Goal: Task Accomplishment & Management: Manage account settings

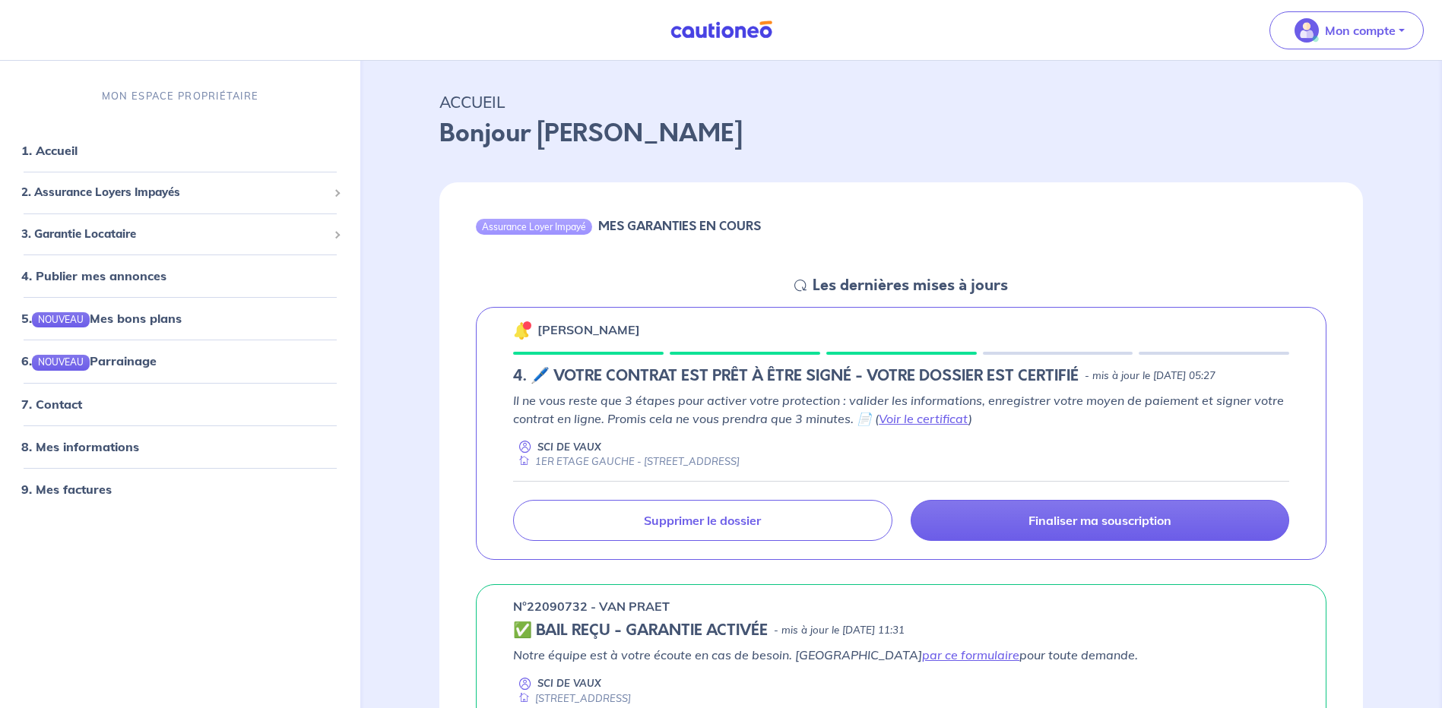
scroll to position [76, 0]
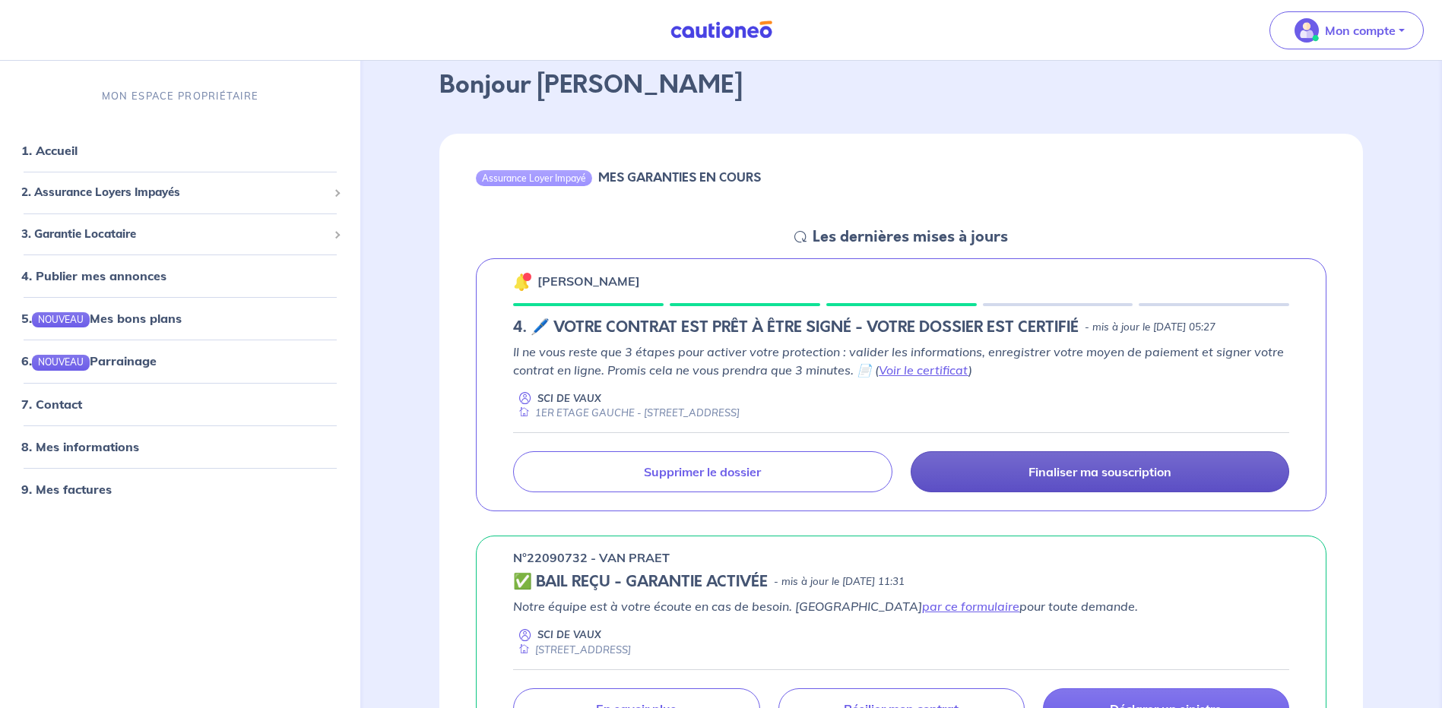
click at [1081, 472] on p "Finaliser ma souscription" at bounding box center [1100, 471] width 143 height 15
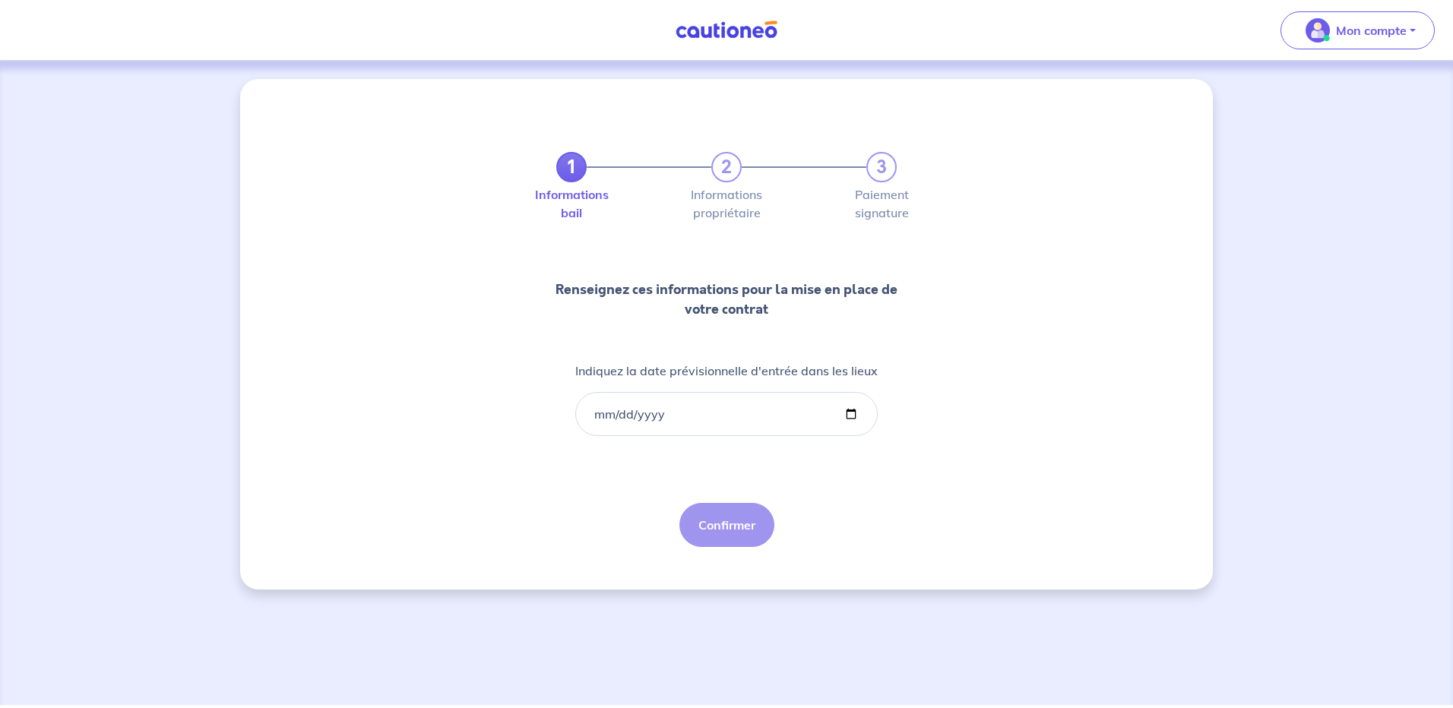
click at [824, 500] on div "1 2 3 Informations bail Informations propriétaire Paiement signature Renseignez…" at bounding box center [726, 332] width 365 height 432
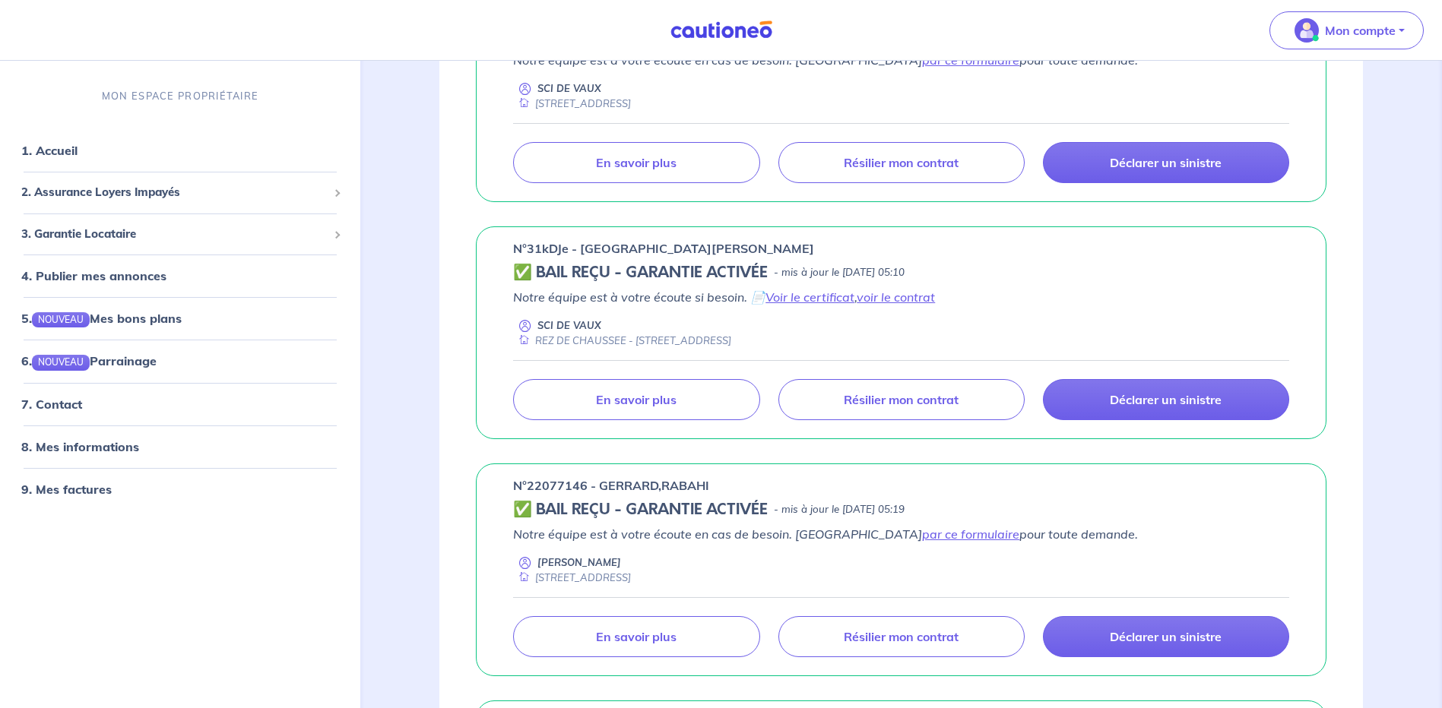
scroll to position [608, 0]
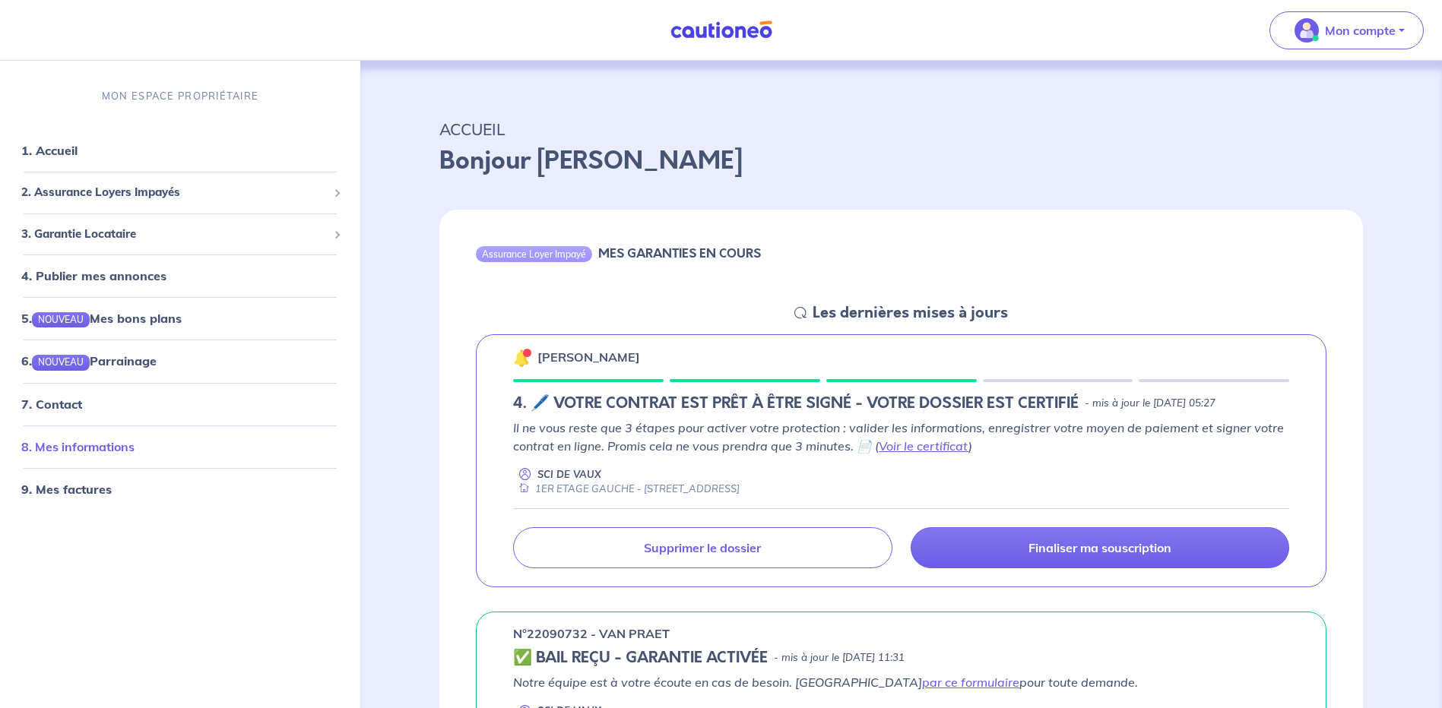
click at [90, 446] on link "8. Mes informations" at bounding box center [77, 446] width 113 height 15
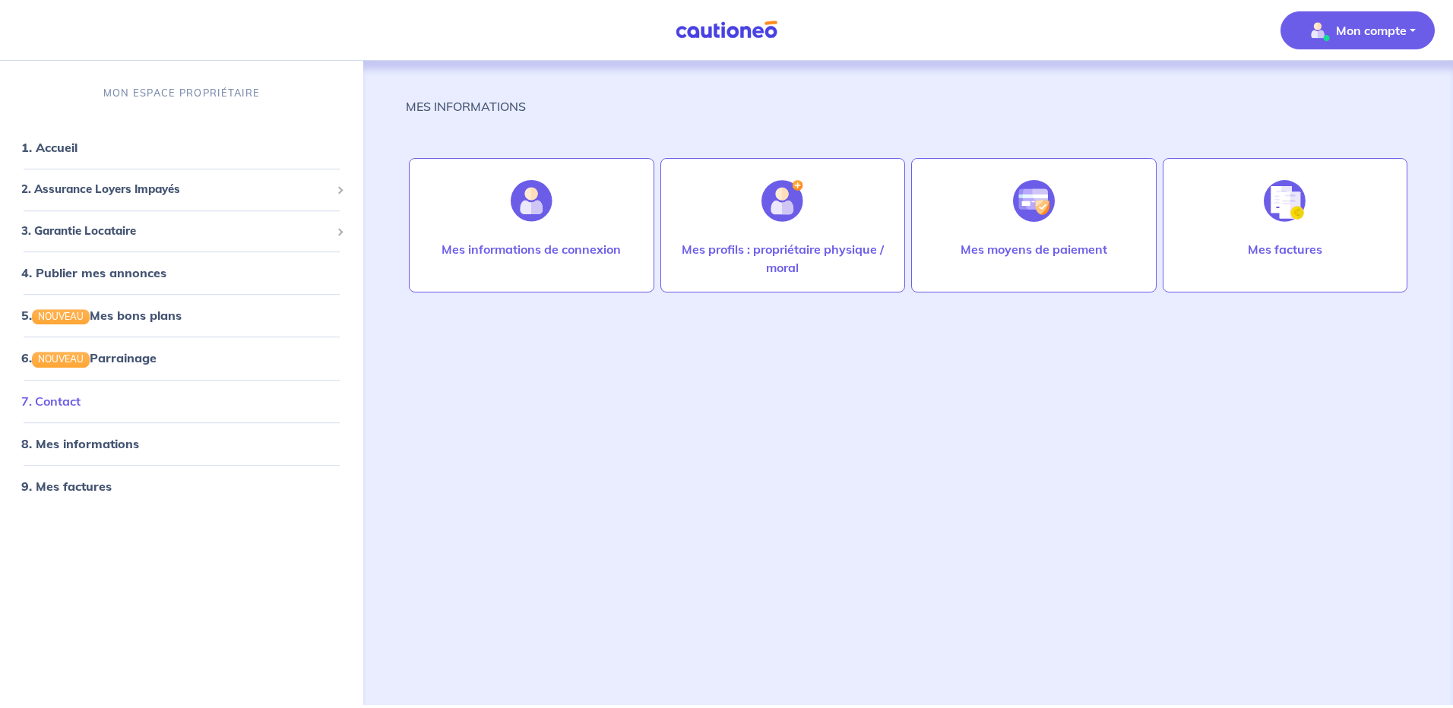
click at [64, 401] on link "7. Contact" at bounding box center [50, 401] width 59 height 15
click at [71, 404] on link "7. Contact" at bounding box center [50, 401] width 59 height 15
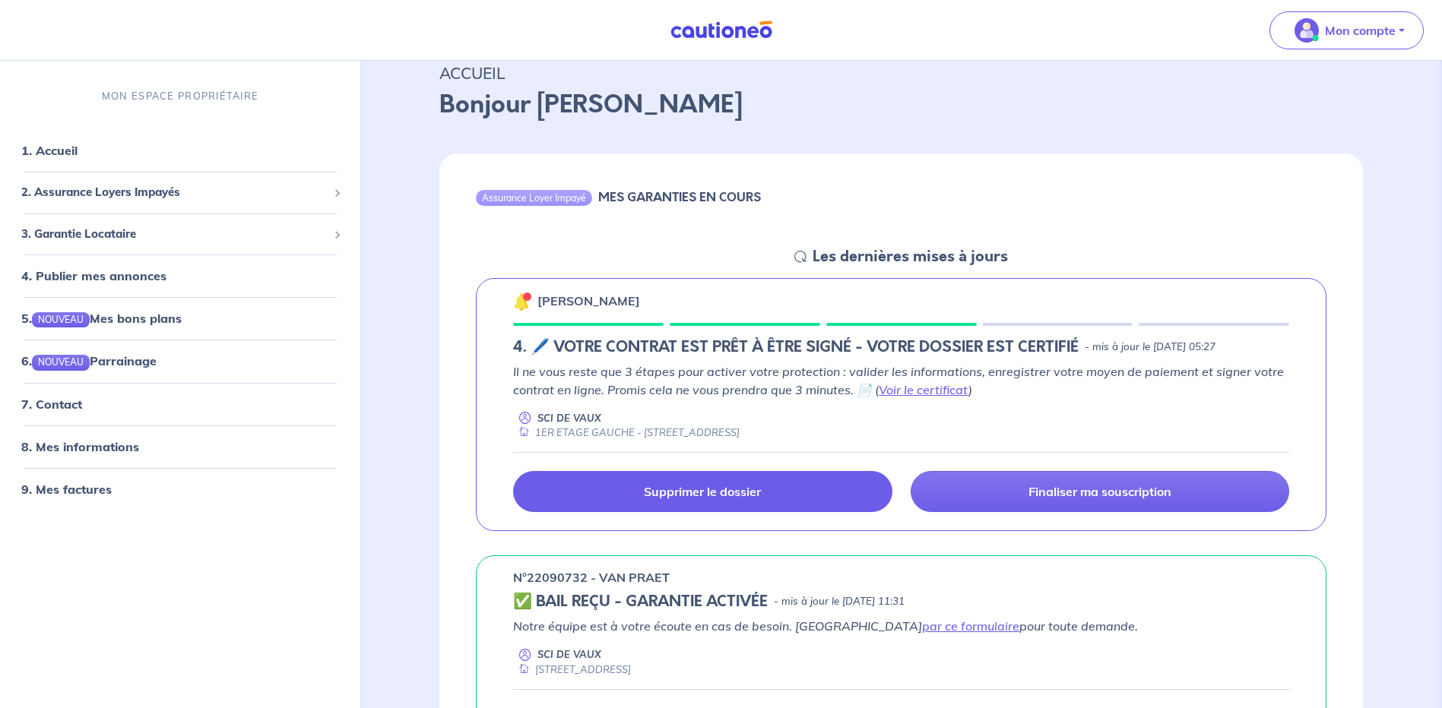
scroll to position [49, 0]
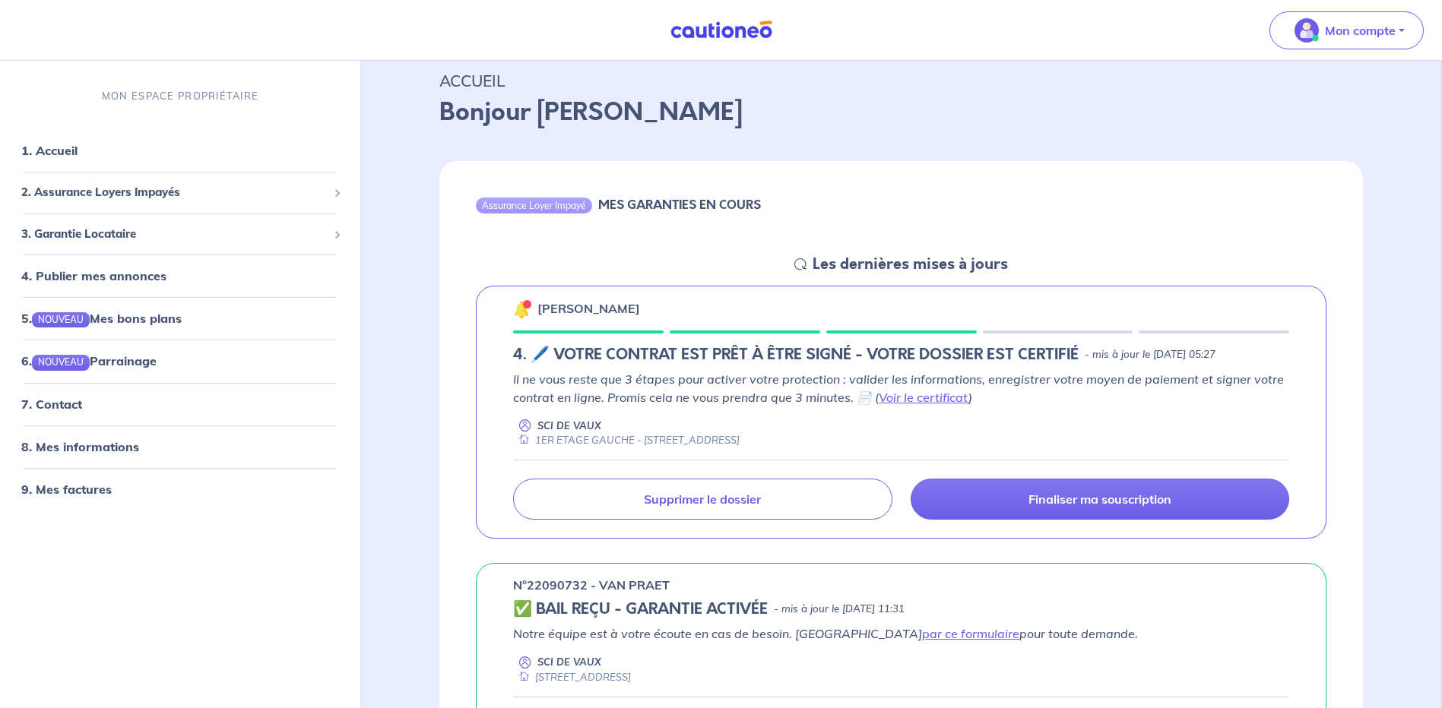
click at [533, 357] on h5 "4. 🖊️ VOTRE CONTRAT EST PRÊT À ÊTRE SIGNÉ - VOTRE DOSSIER EST CERTIFIÉ" at bounding box center [796, 355] width 566 height 18
click at [544, 357] on h5 "4. 🖊️ VOTRE CONTRAT EST PRÊT À ÊTRE SIGNÉ - VOTRE DOSSIER EST CERTIFIÉ" at bounding box center [796, 355] width 566 height 18
click at [63, 401] on link "7. Contact" at bounding box center [50, 404] width 59 height 15
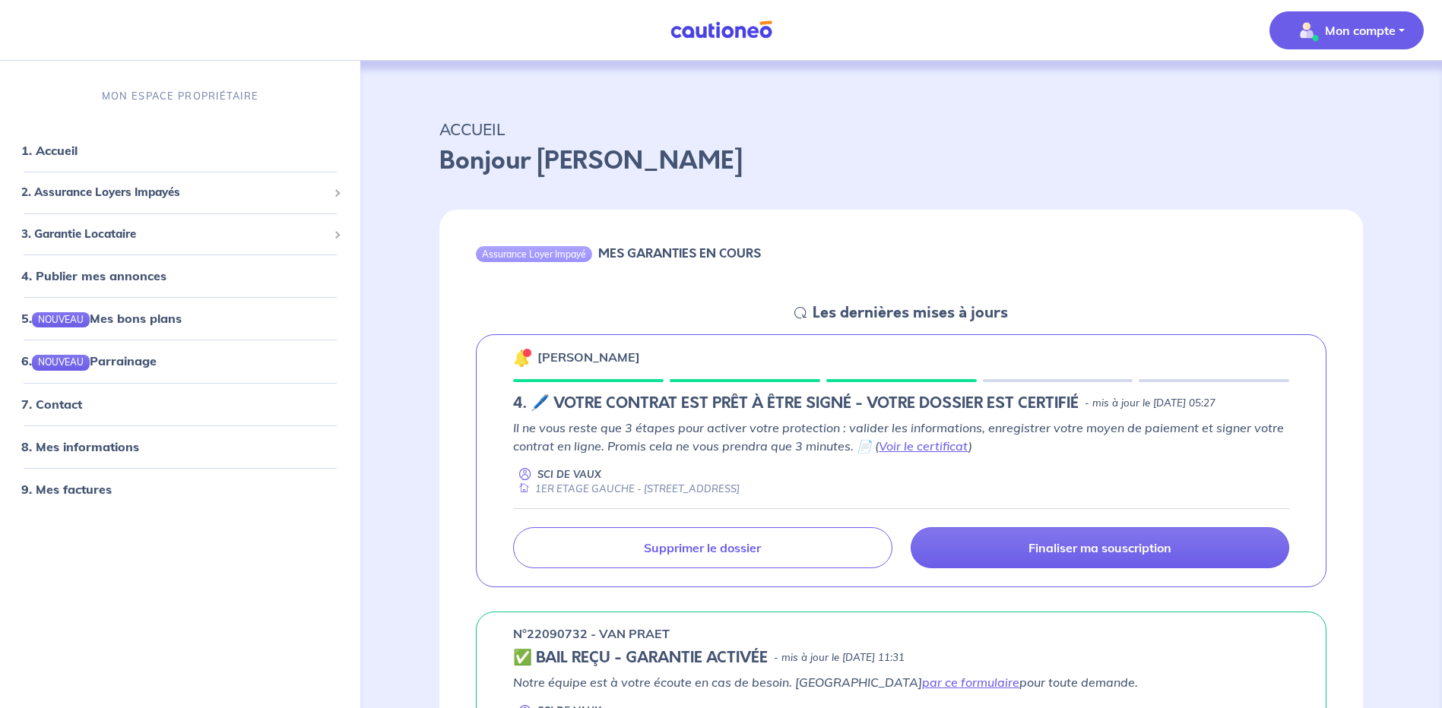
click at [1360, 29] on p "Mon compte" at bounding box center [1360, 30] width 71 height 18
click at [1328, 131] on link "Me déconnecter" at bounding box center [1331, 131] width 122 height 24
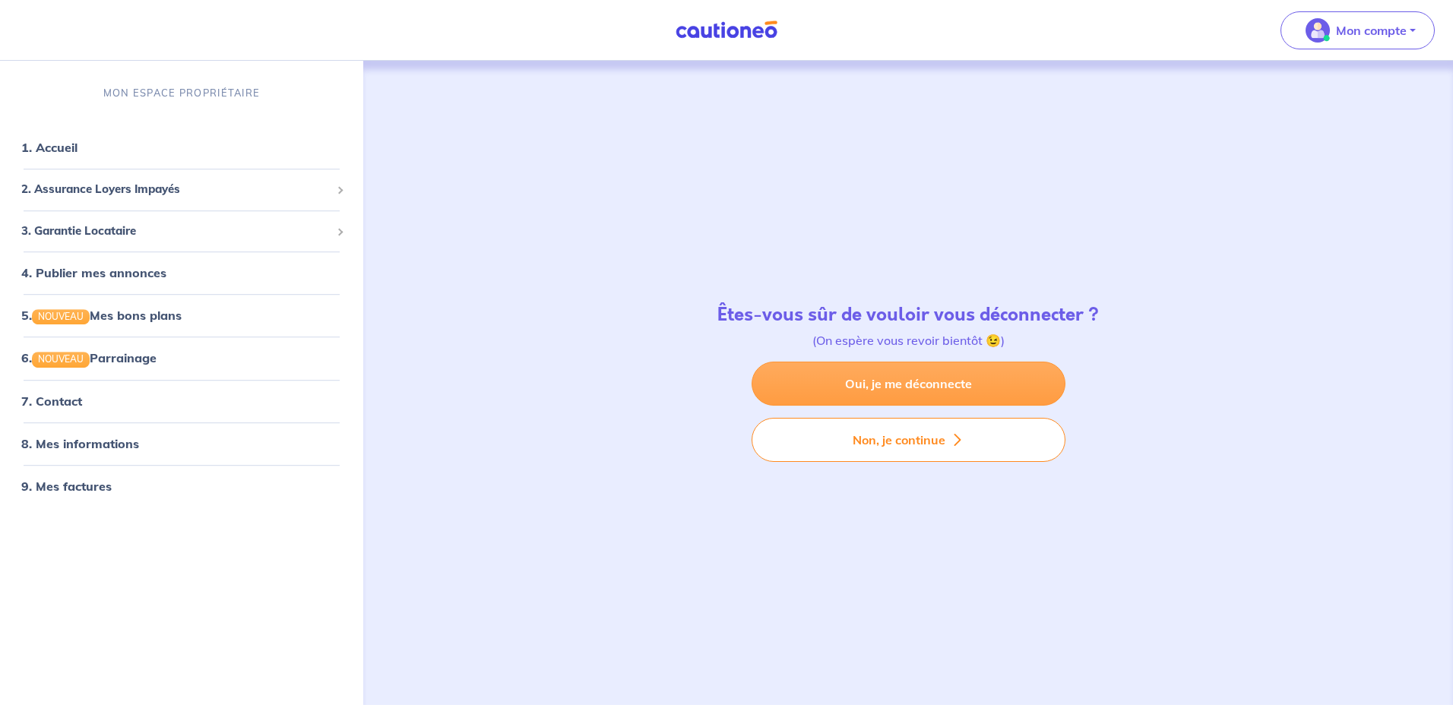
click at [944, 382] on link "Oui, je me déconnecte" at bounding box center [909, 384] width 314 height 44
